Goal: Task Accomplishment & Management: Manage account settings

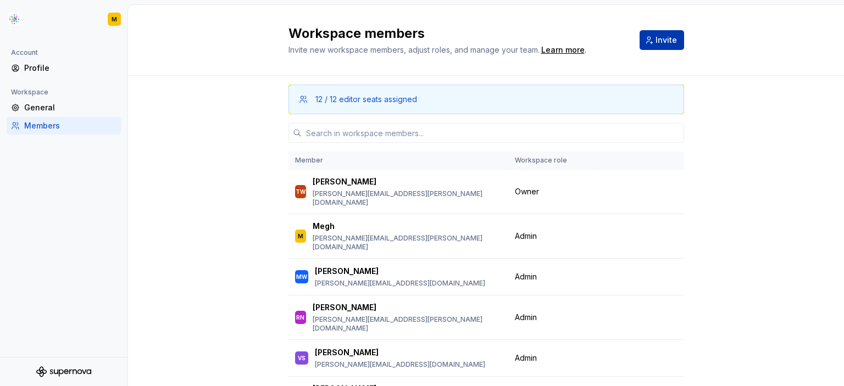
click at [669, 41] on span "Invite" at bounding box center [665, 40] width 21 height 11
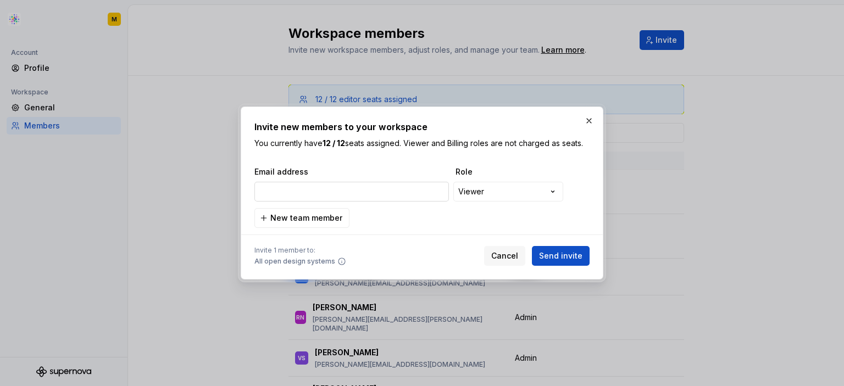
type input "[PERSON_NAME][EMAIL_ADDRESS][PERSON_NAME][PERSON_NAME][DOMAIN_NAME]"
click at [328, 212] on button "New team member" at bounding box center [301, 218] width 95 height 20
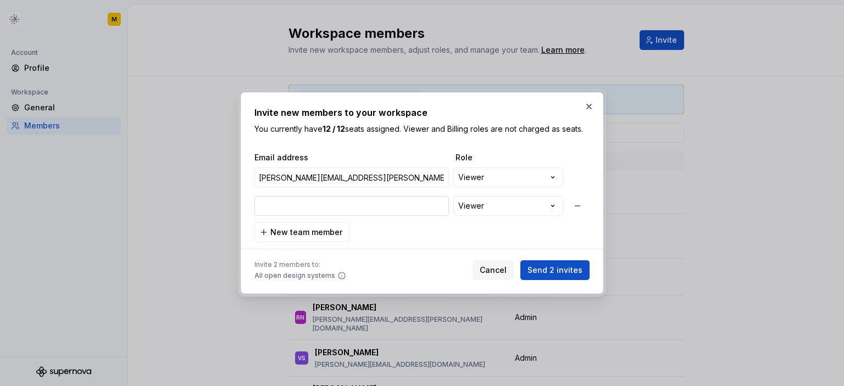
click at [338, 206] on input "email" at bounding box center [351, 206] width 194 height 20
paste input "[PERSON_NAME][EMAIL_ADDRESS][PERSON_NAME][PERSON_NAME][DOMAIN_NAME]"
type input "[PERSON_NAME][EMAIL_ADDRESS][PERSON_NAME][PERSON_NAME][DOMAIN_NAME]"
click at [314, 236] on span "New team member" at bounding box center [306, 232] width 72 height 11
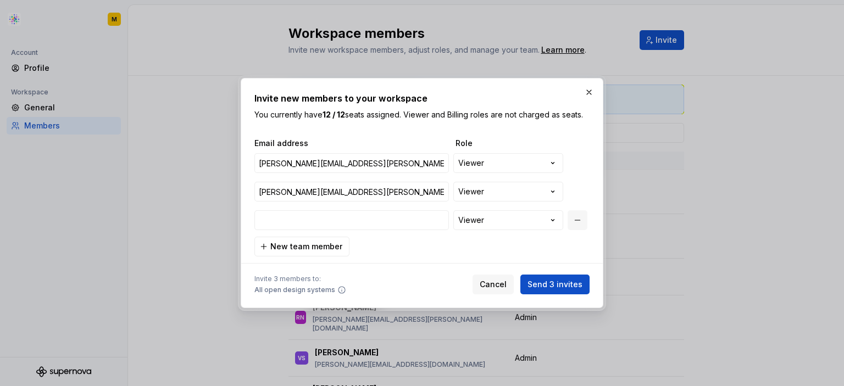
click at [580, 217] on button "button" at bounding box center [577, 220] width 20 height 20
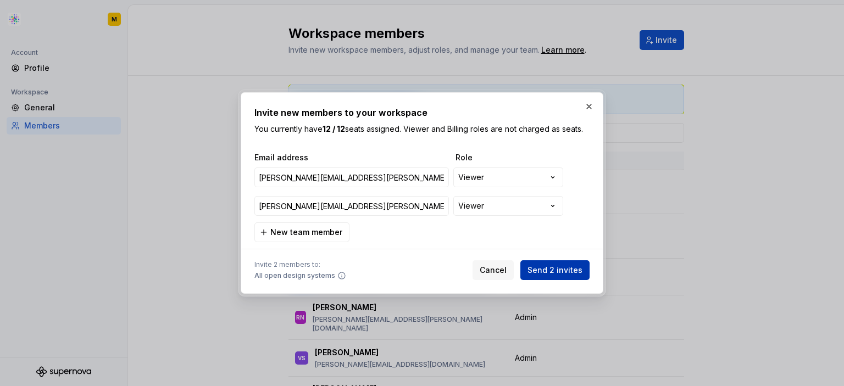
click at [570, 268] on span "Send 2 invites" at bounding box center [554, 270] width 55 height 11
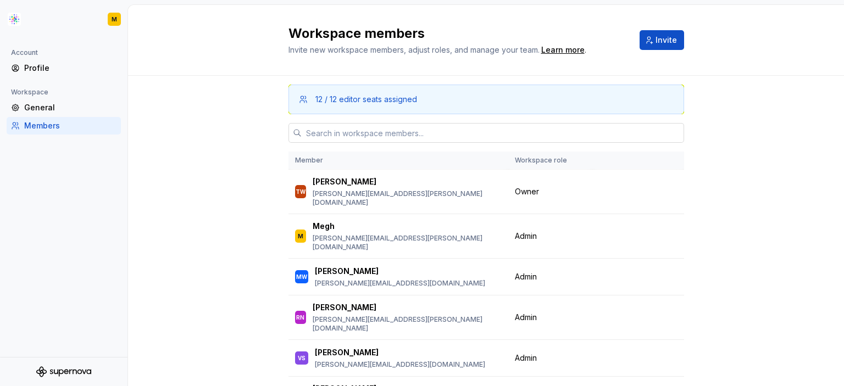
click at [556, 136] on input "text" at bounding box center [493, 133] width 382 height 20
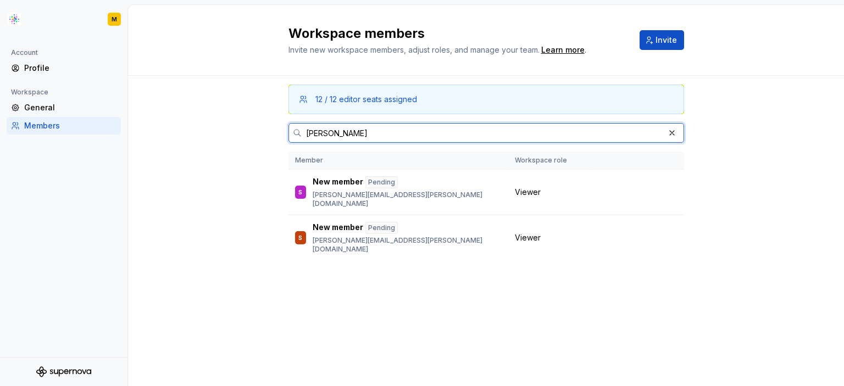
type input "[PERSON_NAME]"
